Goal: Task Accomplishment & Management: Manage account settings

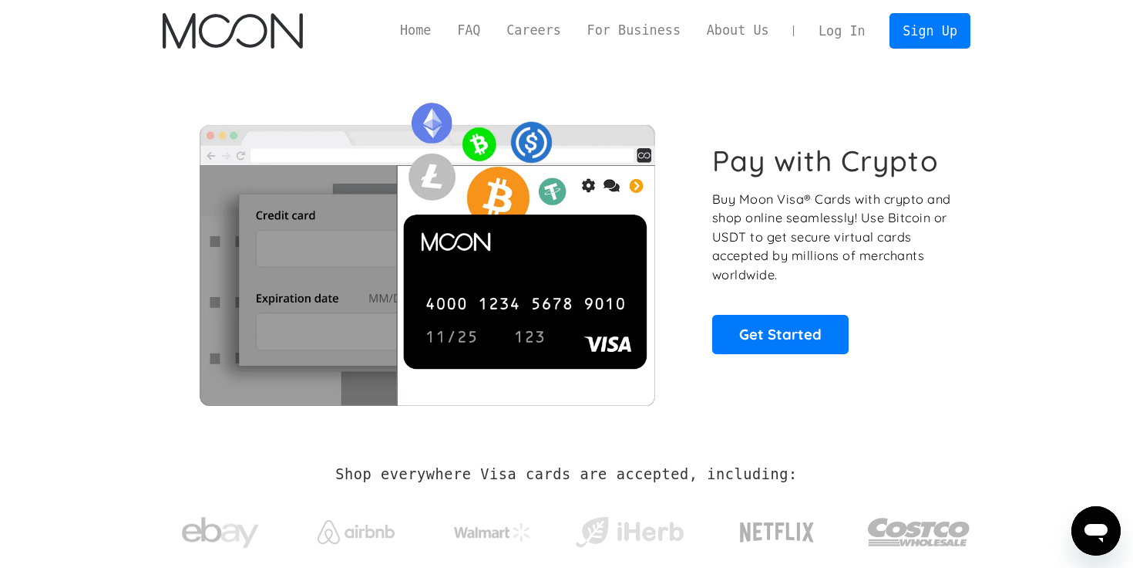
click at [856, 37] on link "Log In" at bounding box center [842, 31] width 72 height 34
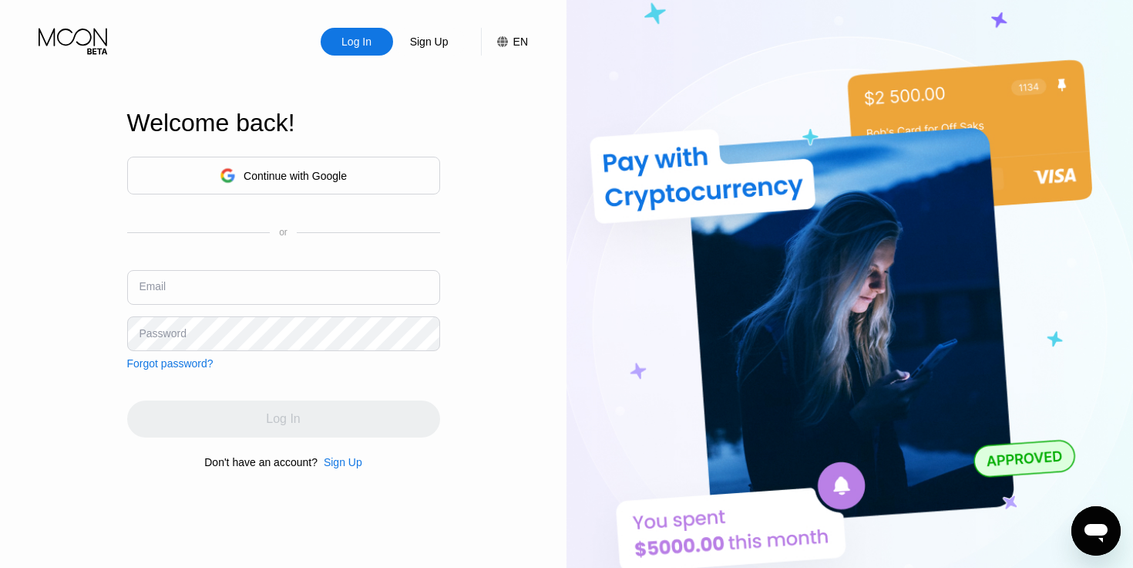
click at [359, 278] on input "text" at bounding box center [283, 287] width 313 height 35
type input "seedvault01@gmail.com"
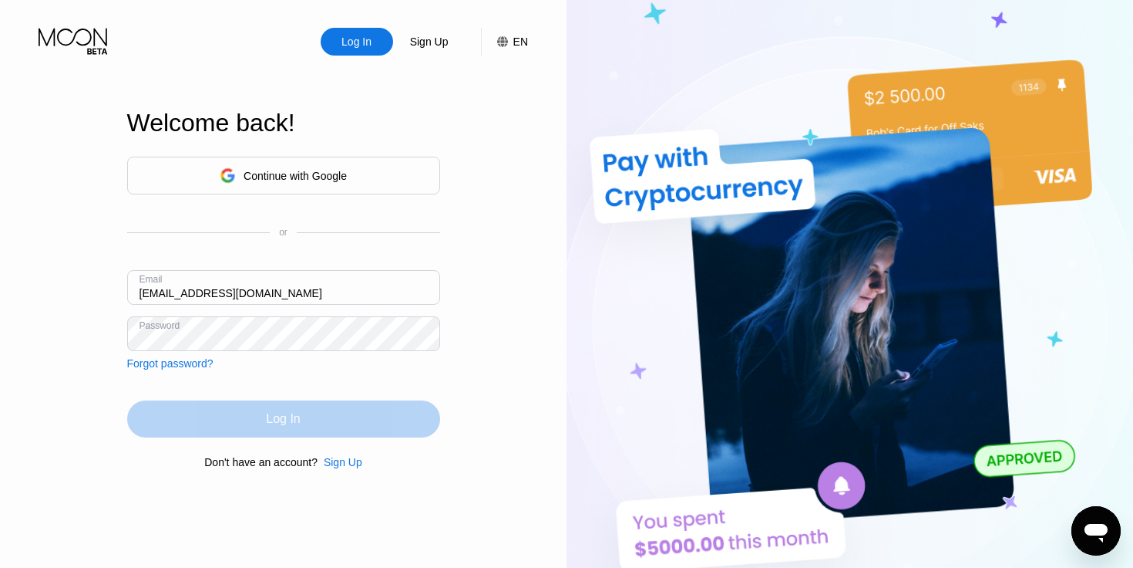
click at [276, 416] on div "Log In" at bounding box center [283, 418] width 34 height 15
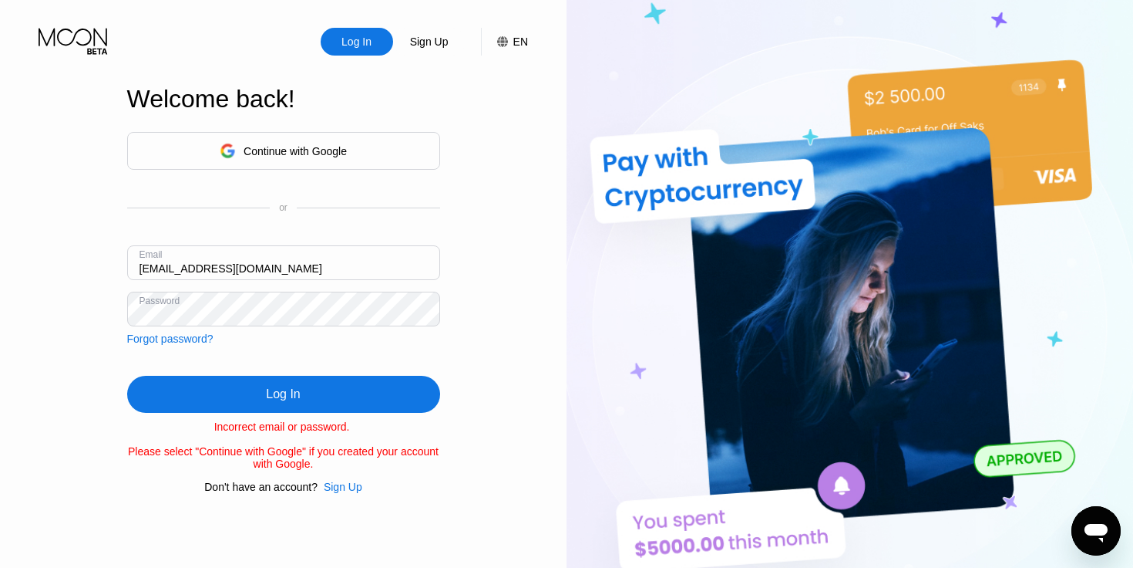
click at [322, 145] on div "Continue with Google" at bounding box center [295, 151] width 103 height 12
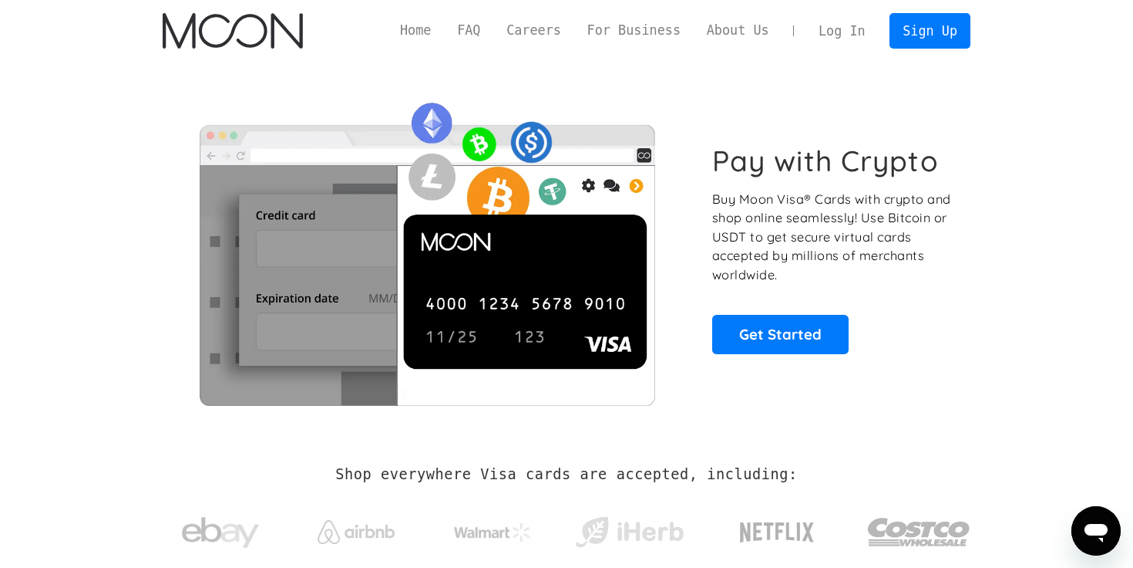
click at [844, 27] on link "Log In" at bounding box center [842, 31] width 72 height 34
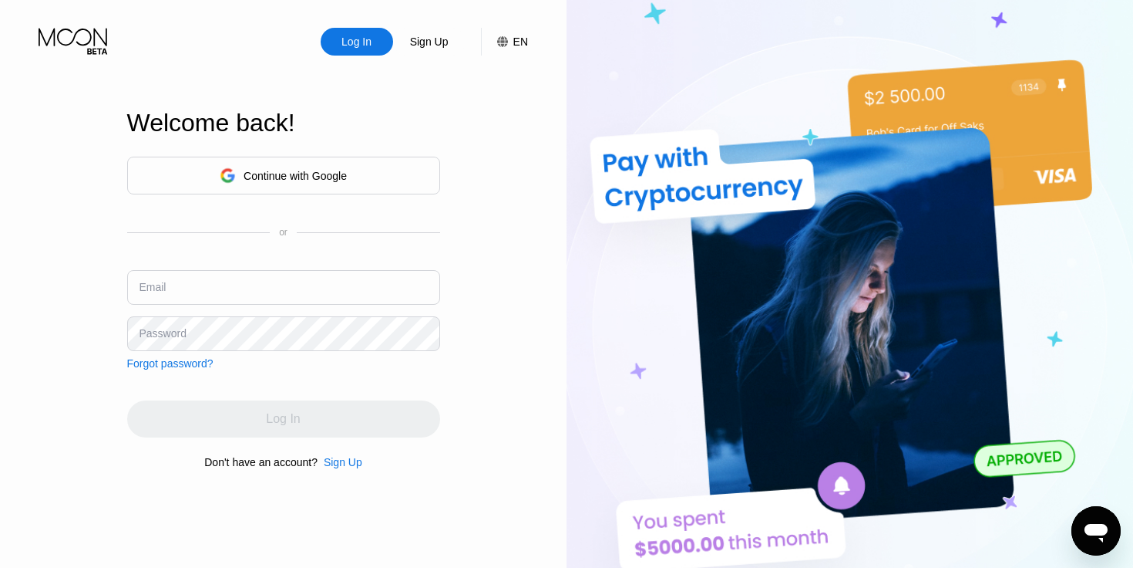
click at [343, 282] on input "text" at bounding box center [283, 287] width 313 height 35
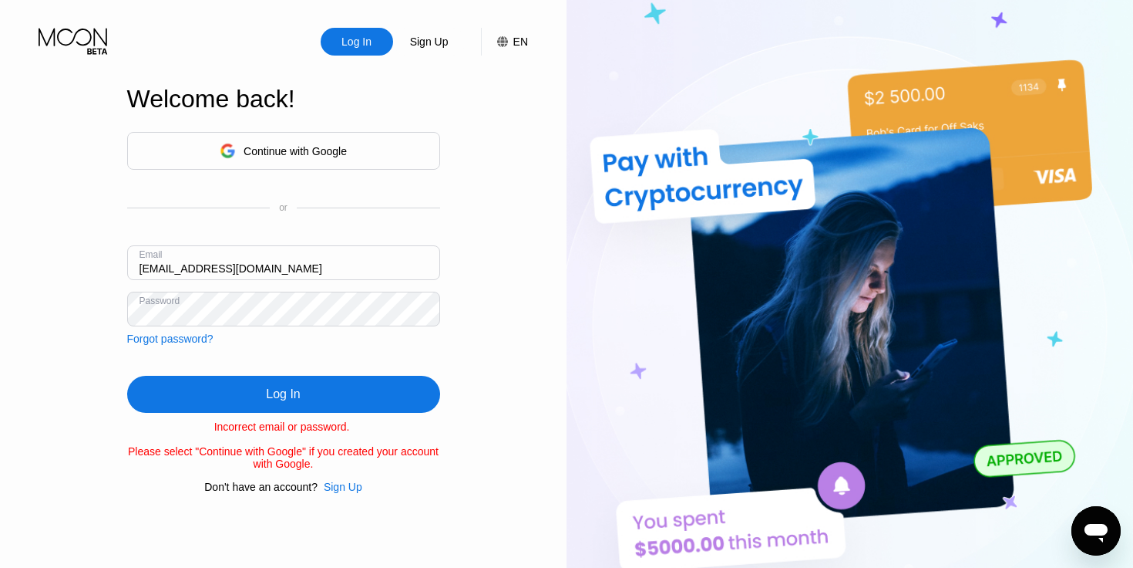
click at [197, 269] on input "seedvault01@gmail.com" at bounding box center [283, 262] width 313 height 35
type input "seedvault02@gmail.com"
click at [120, 316] on div "Log In Sign Up EN Language Select an item Save Welcome back! Continue with Goog…" at bounding box center [283, 312] width 567 height 625
